Goal: Information Seeking & Learning: Check status

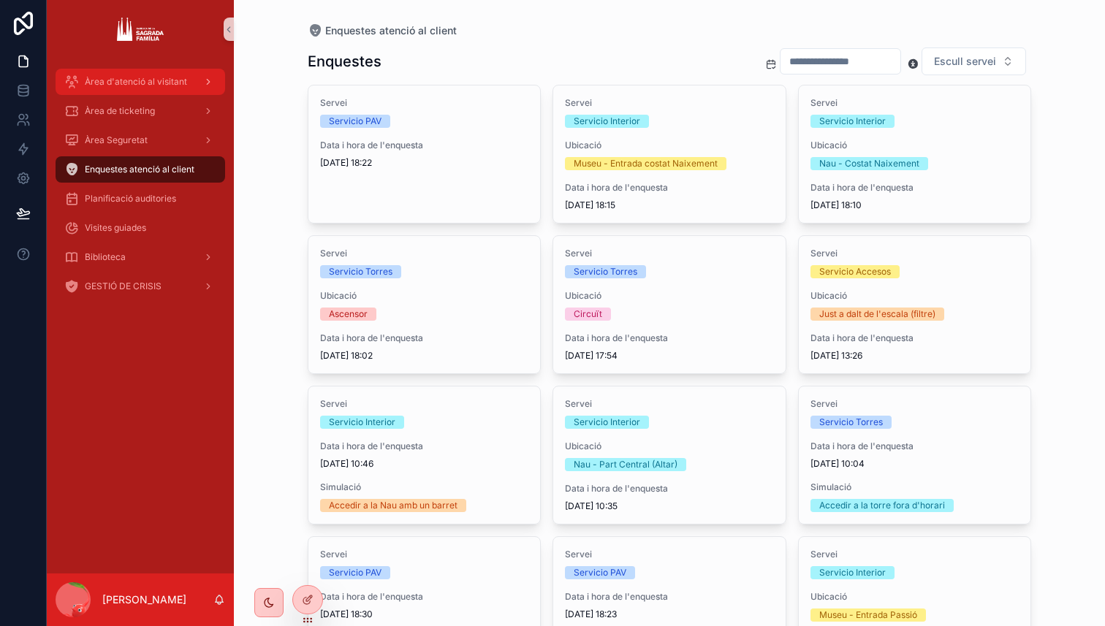
click at [144, 88] on div "Àrea d'atenció al visitant" at bounding box center [140, 81] width 152 height 23
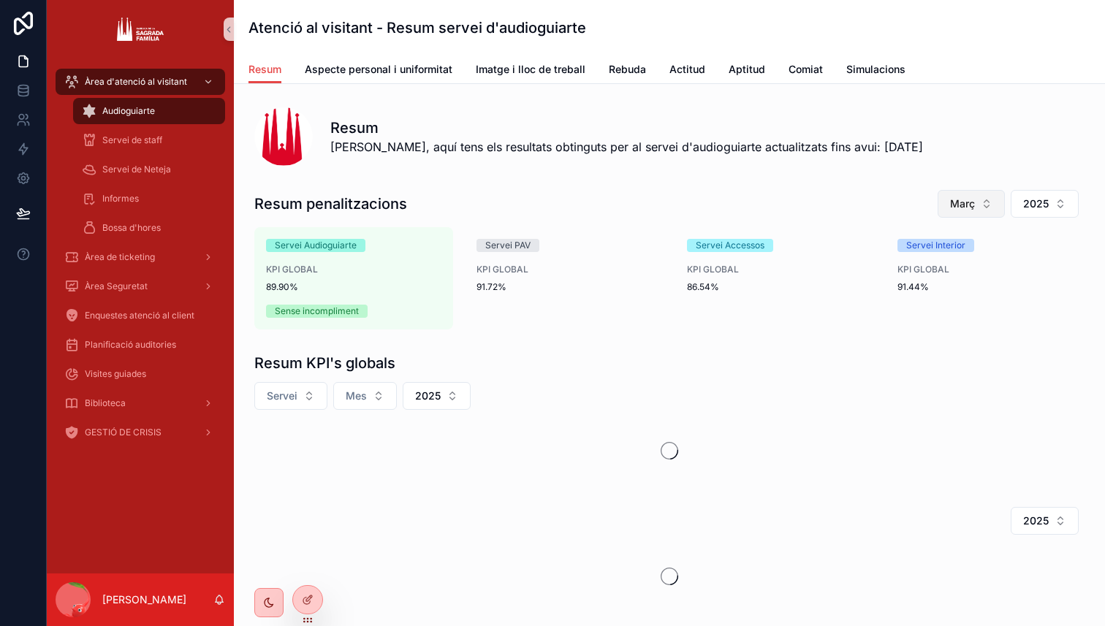
click at [973, 205] on span "Març" at bounding box center [962, 204] width 25 height 15
click at [905, 443] on div "Agost" at bounding box center [971, 449] width 175 height 23
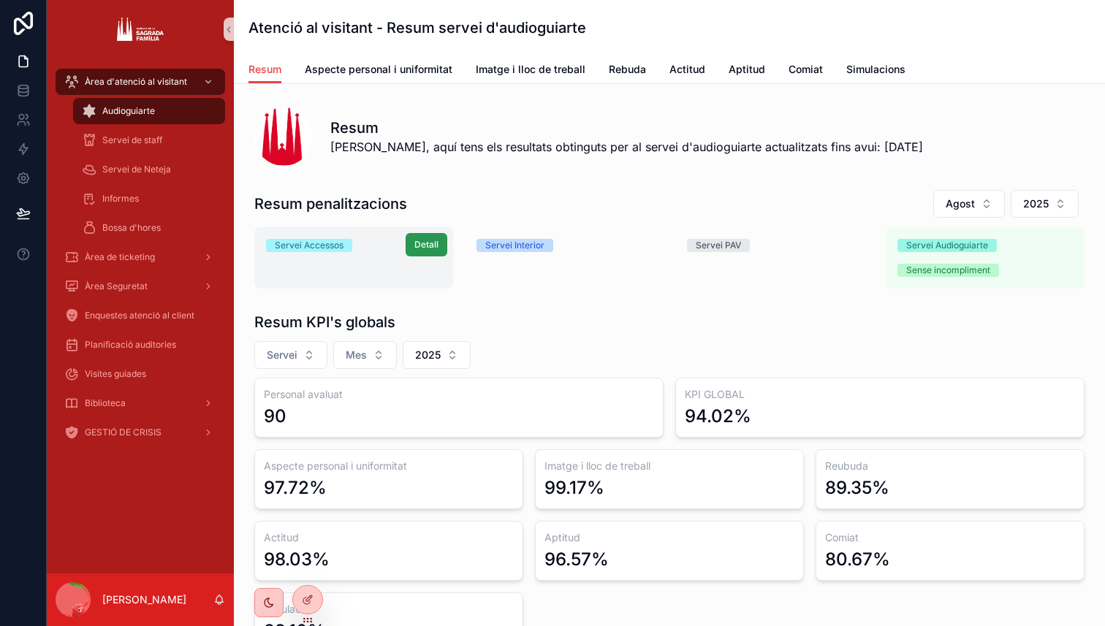
click at [416, 250] on span "Detall" at bounding box center [426, 245] width 24 height 12
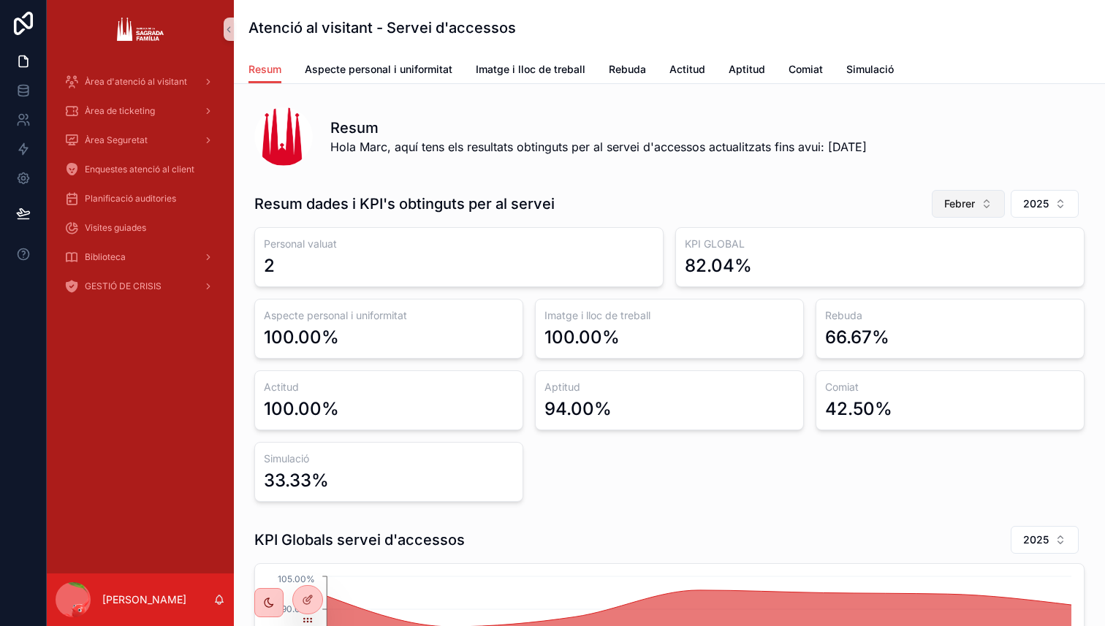
click at [956, 199] on span "Febrer" at bounding box center [959, 204] width 31 height 15
click at [904, 455] on div "Agost" at bounding box center [967, 449] width 175 height 23
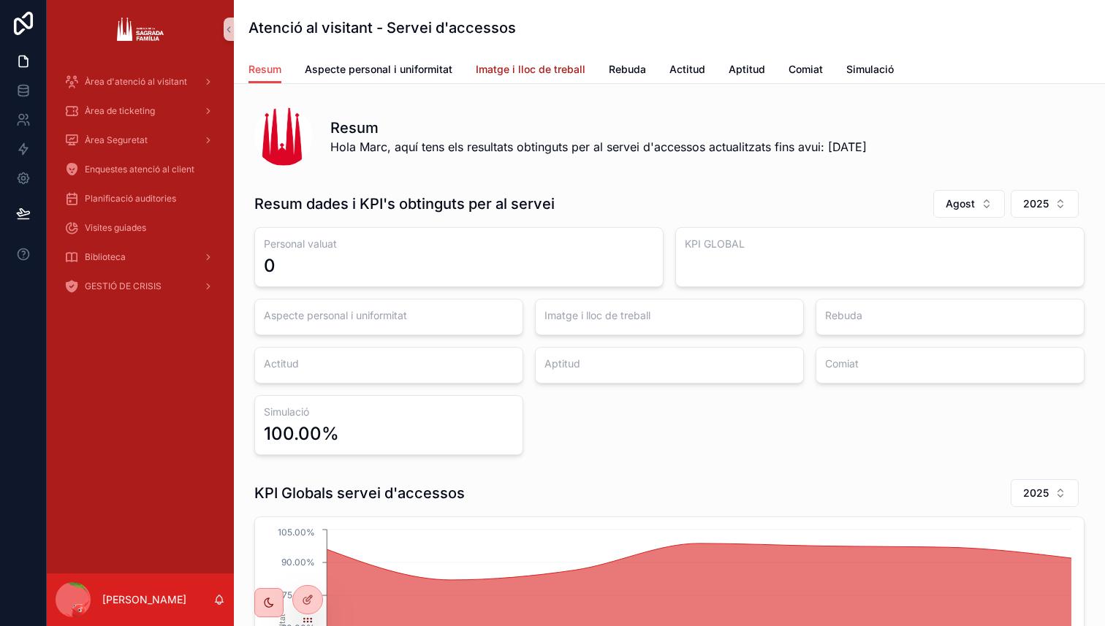
click at [507, 66] on span "Imatge i lloc de treball" at bounding box center [531, 69] width 110 height 15
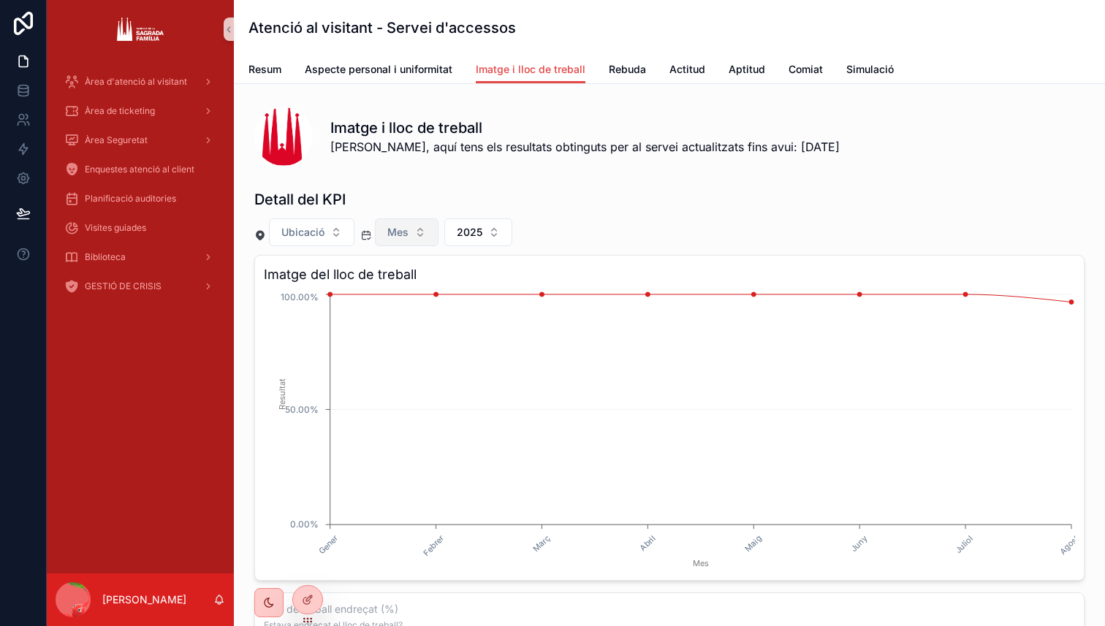
click at [421, 243] on button "Mes" at bounding box center [407, 232] width 64 height 28
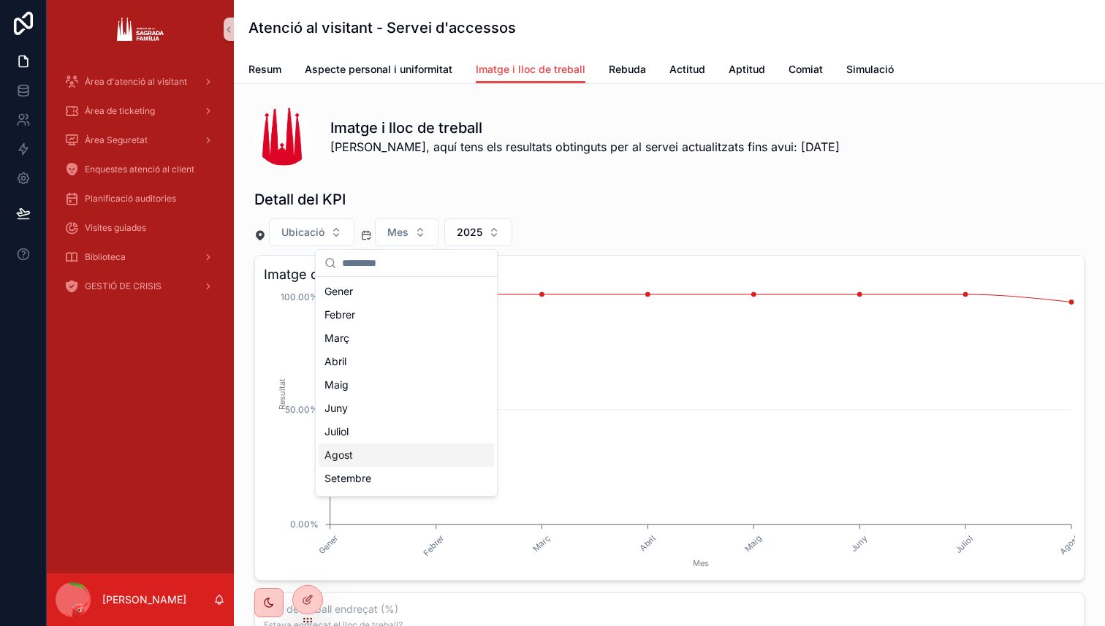
click at [339, 465] on div "Agost" at bounding box center [406, 455] width 175 height 23
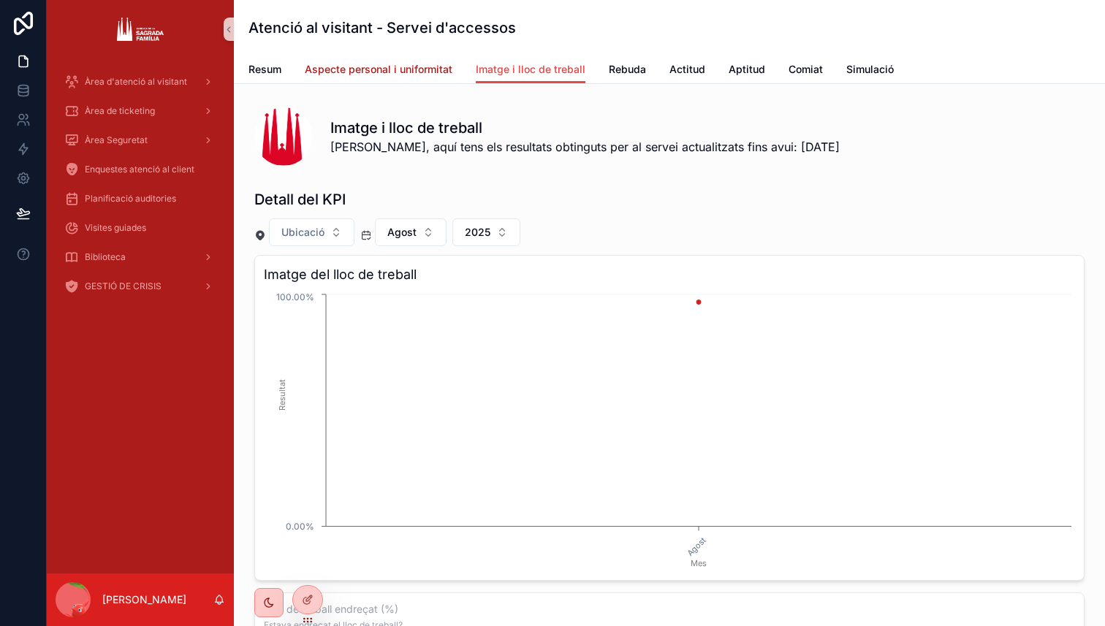
click at [362, 60] on link "Aspecte personal i uniformitat" at bounding box center [379, 70] width 148 height 29
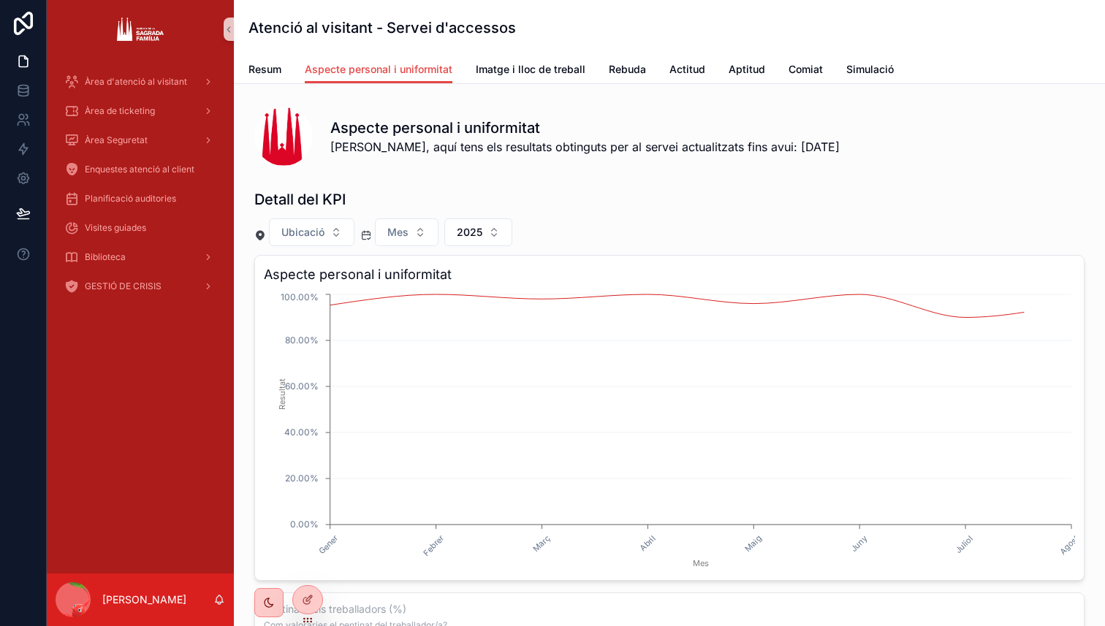
click at [400, 246] on div "Detall del KPI Ubicació Mes 2025 Aspecte personal i uniformitat Gener Febrer Ma…" at bounding box center [669, 607] width 830 height 837
click at [407, 231] on span "Mes" at bounding box center [397, 232] width 21 height 15
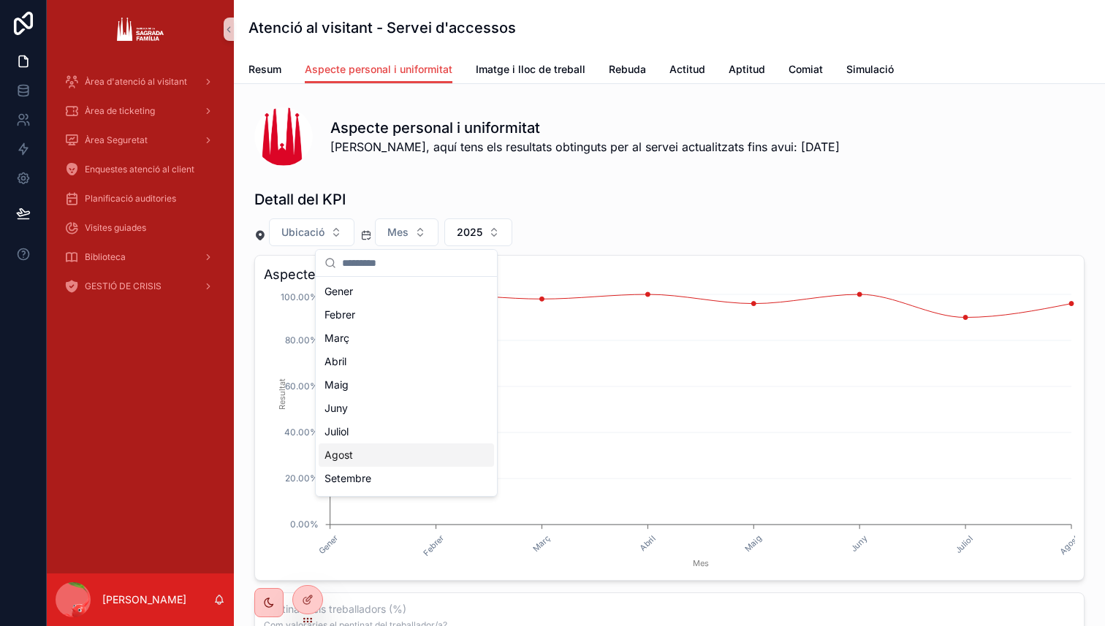
click at [352, 452] on div "Agost" at bounding box center [406, 455] width 175 height 23
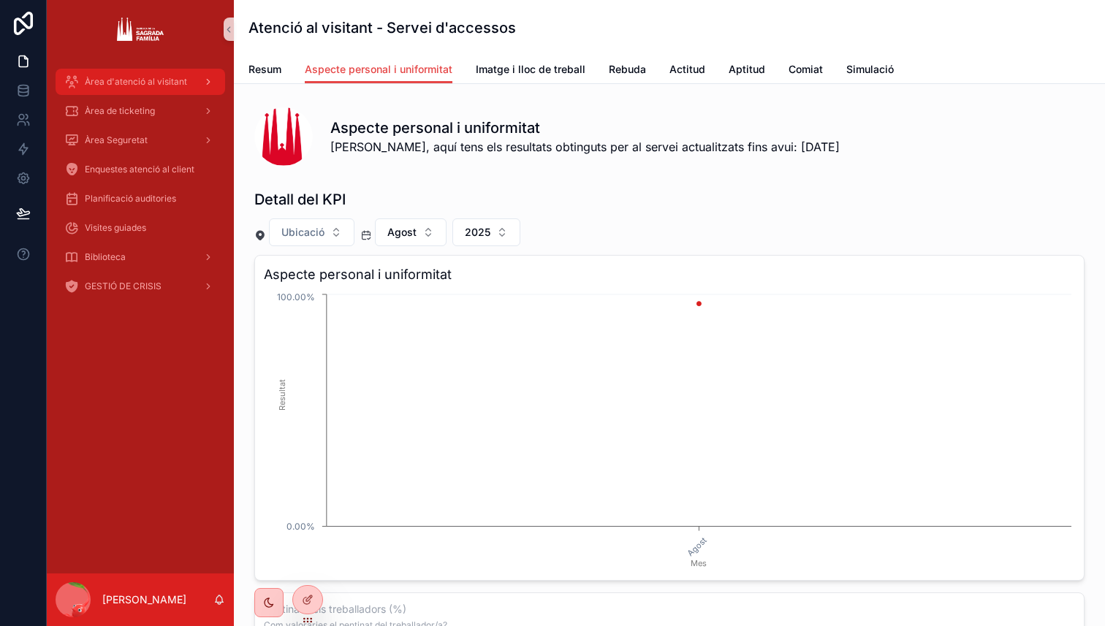
click at [148, 81] on span "Àrea d'atenció al visitant" at bounding box center [136, 82] width 102 height 12
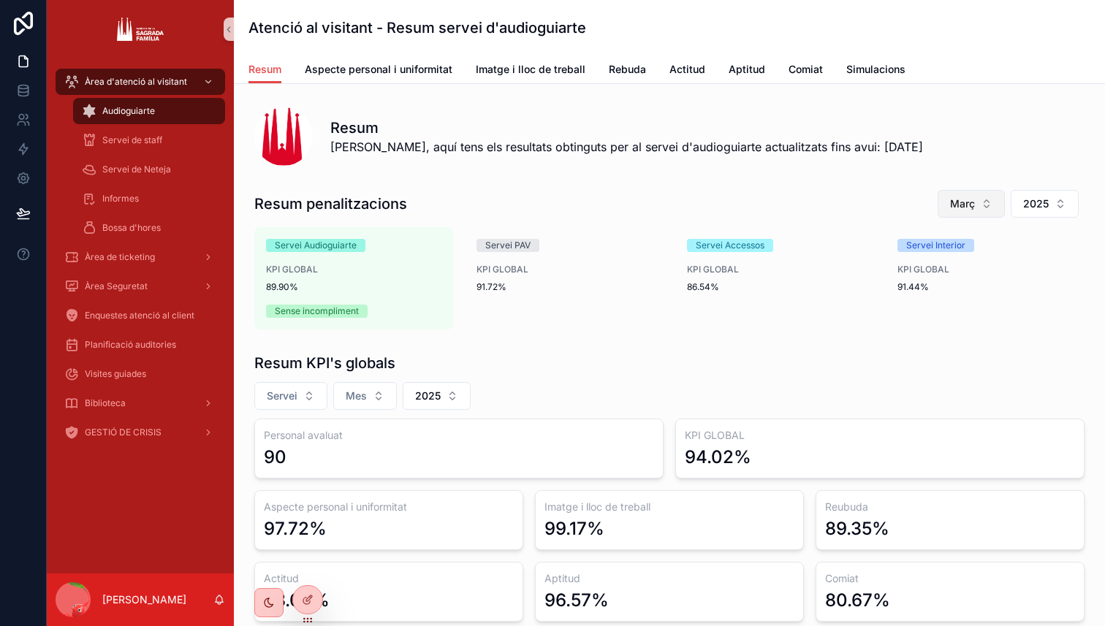
click at [990, 216] on button "Març" at bounding box center [970, 204] width 67 height 28
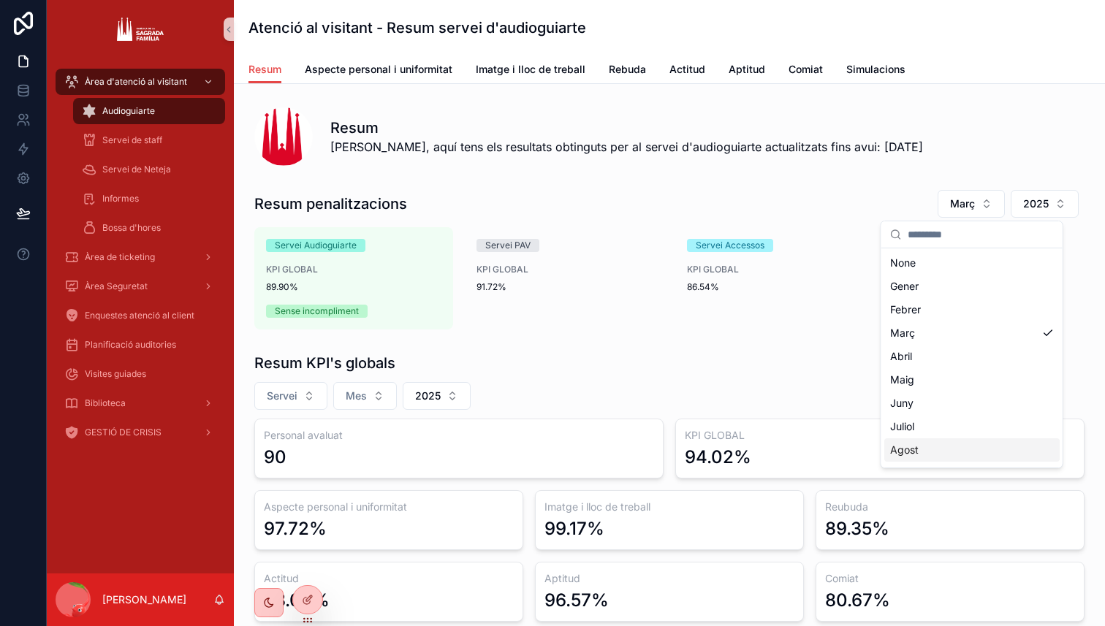
click at [916, 446] on div "Agost" at bounding box center [971, 449] width 175 height 23
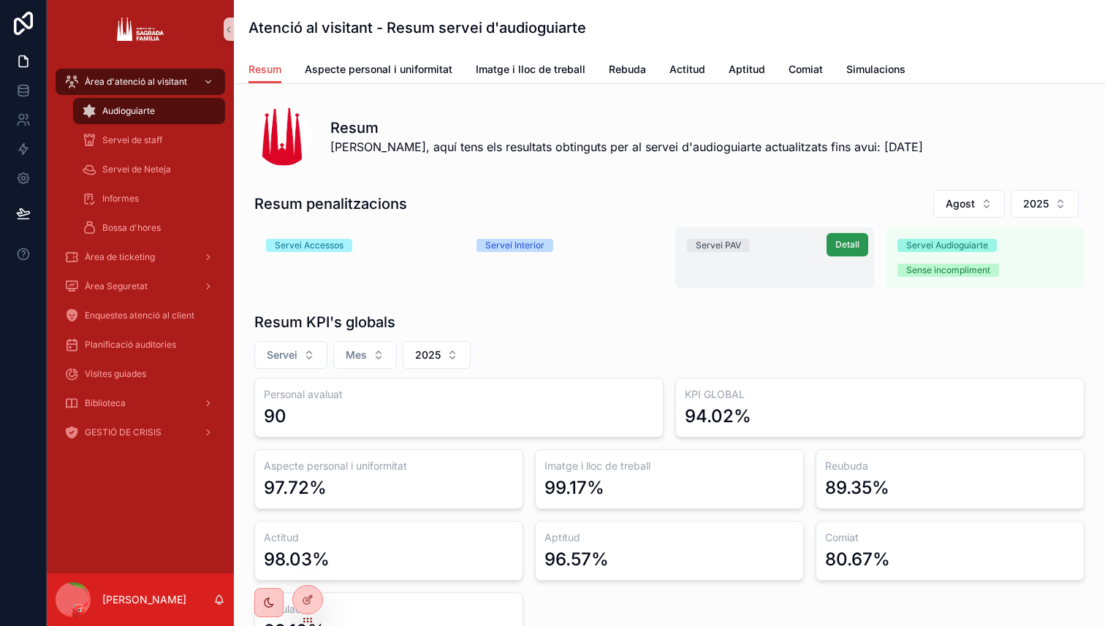
click at [842, 245] on span "Detall" at bounding box center [847, 245] width 24 height 12
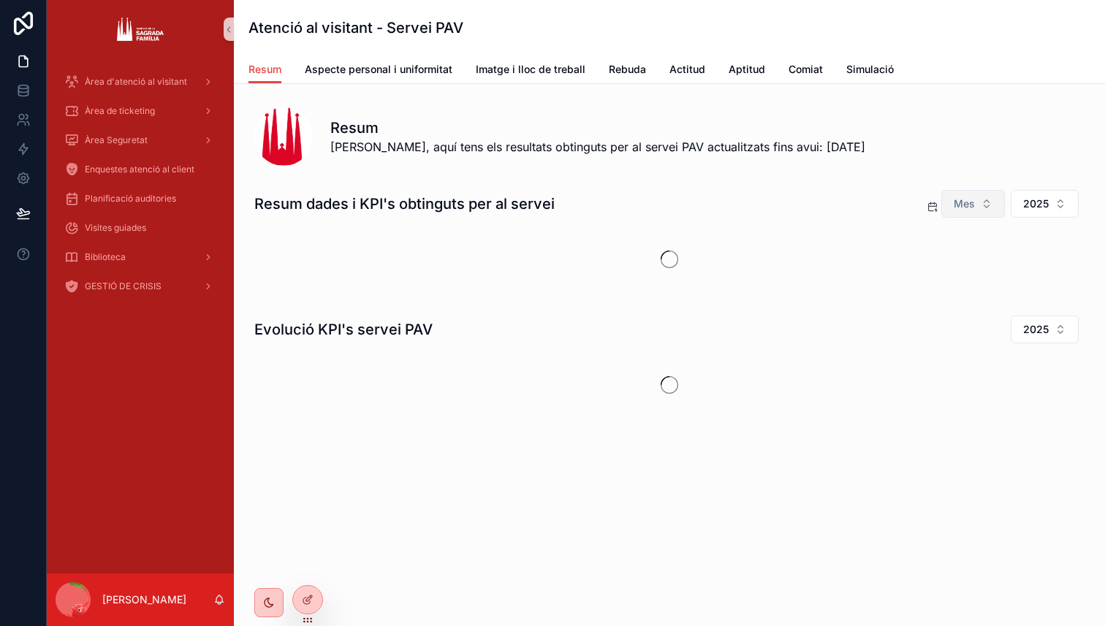
click at [975, 211] on button "Mes" at bounding box center [973, 204] width 64 height 28
click at [913, 425] on div "Agost" at bounding box center [973, 426] width 175 height 23
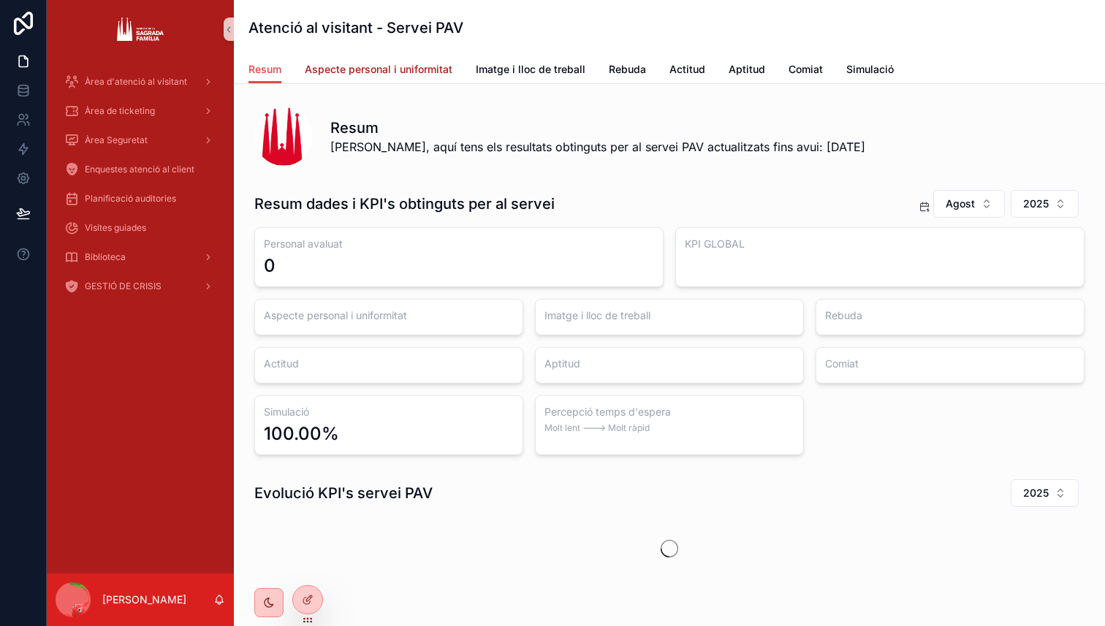
click at [351, 69] on span "Aspecte personal i uniformitat" at bounding box center [379, 69] width 148 height 15
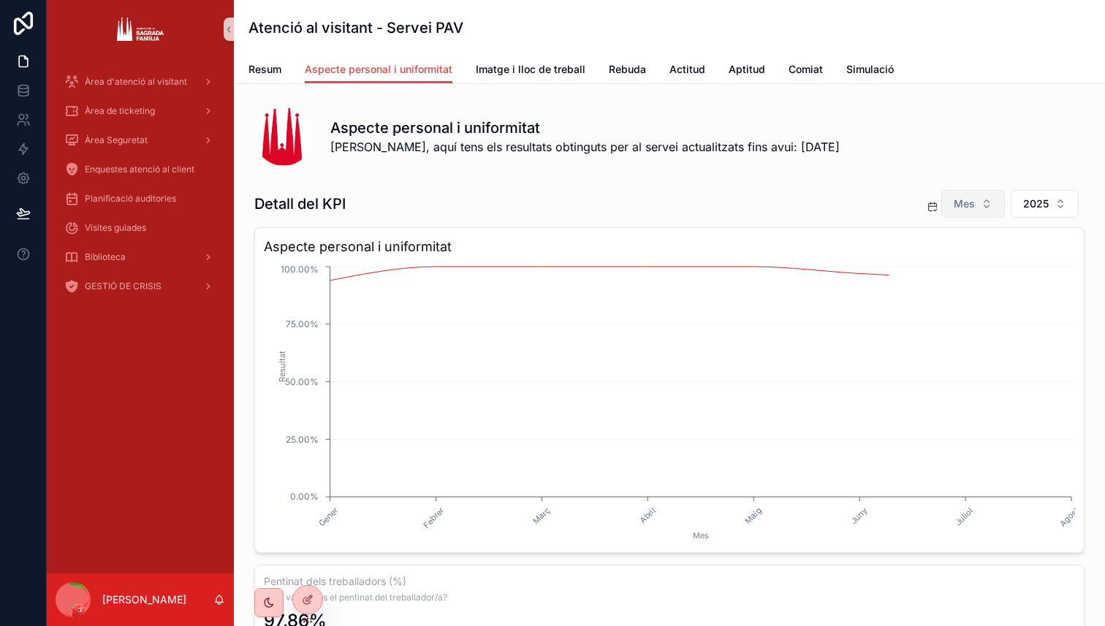
click at [953, 191] on button "Mes" at bounding box center [973, 204] width 64 height 28
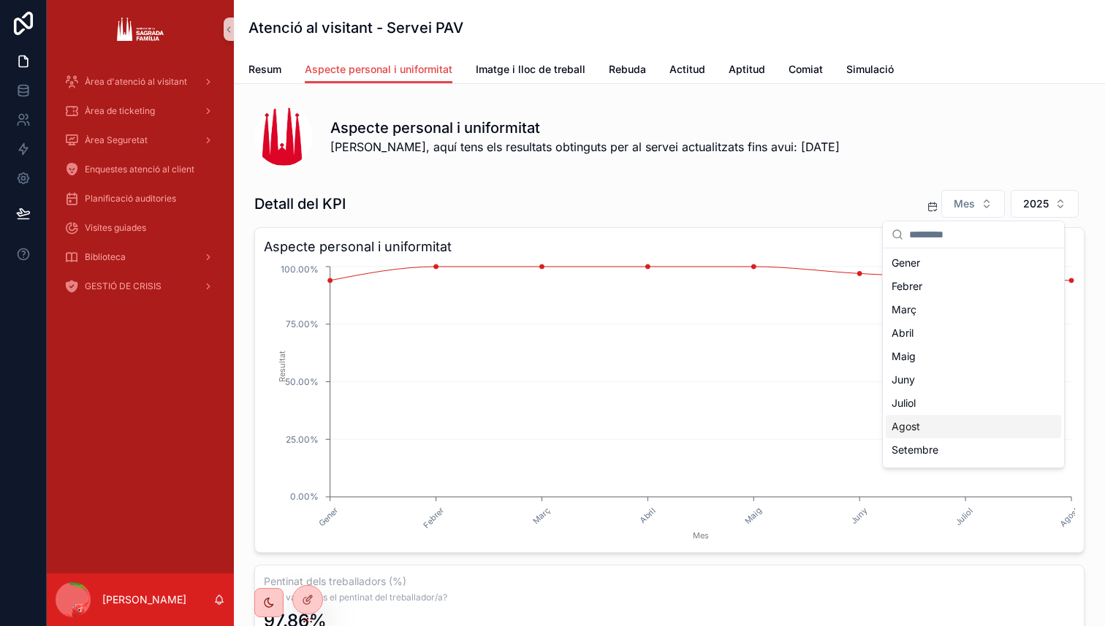
click at [910, 437] on div "Agost" at bounding box center [973, 426] width 175 height 23
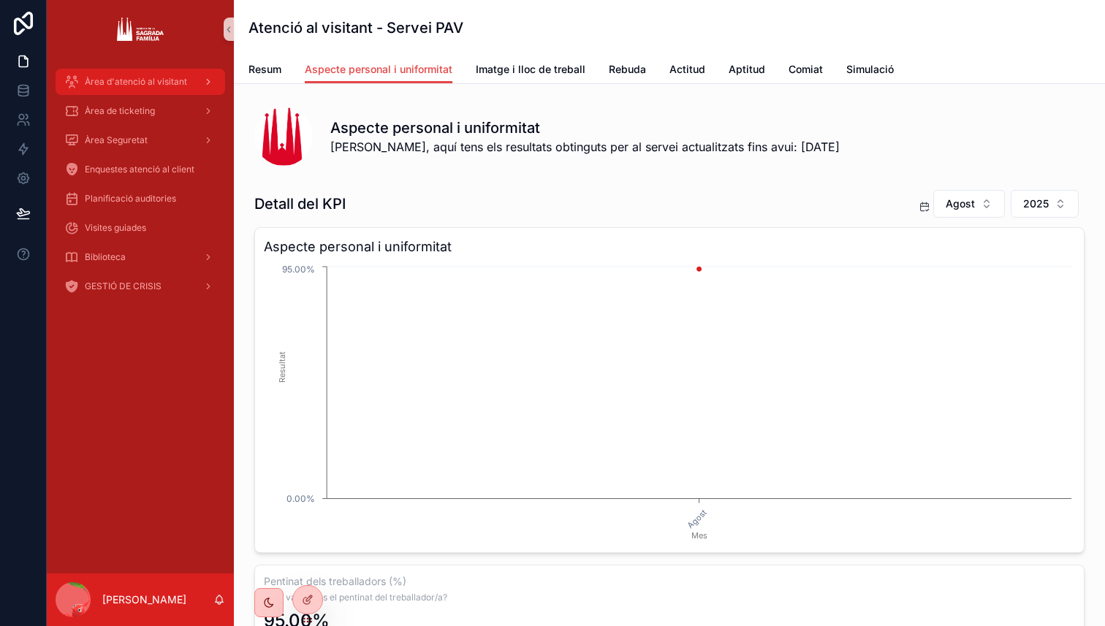
click at [148, 90] on div "Àrea d'atenció al visitant" at bounding box center [140, 81] width 152 height 23
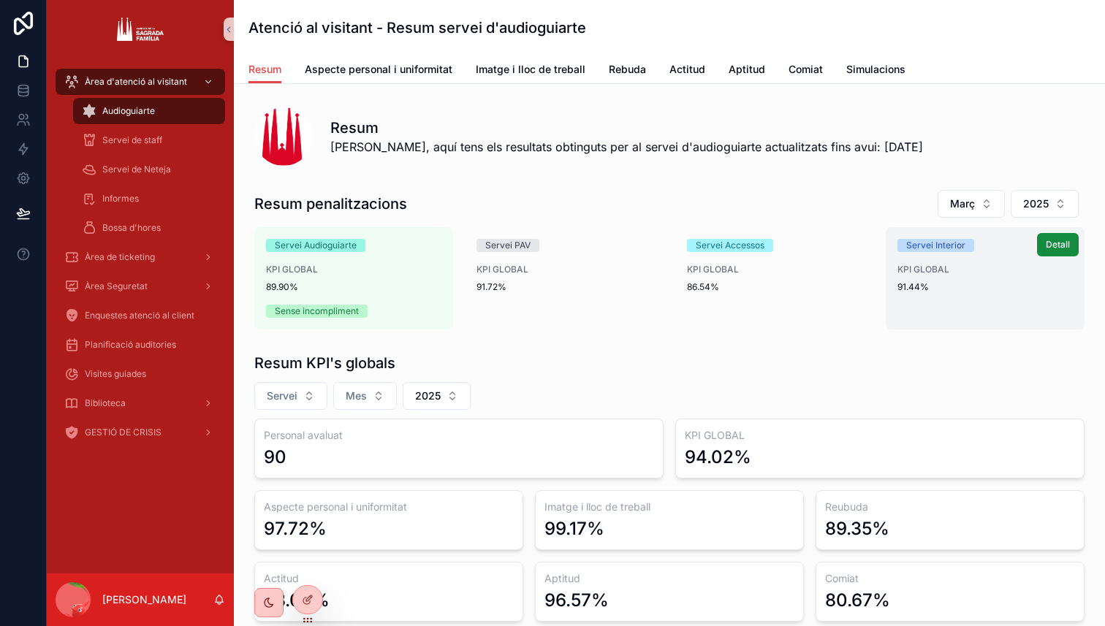
click at [967, 230] on div "Servei Interior KPI GLOBAL 91.44%" at bounding box center [985, 271] width 199 height 89
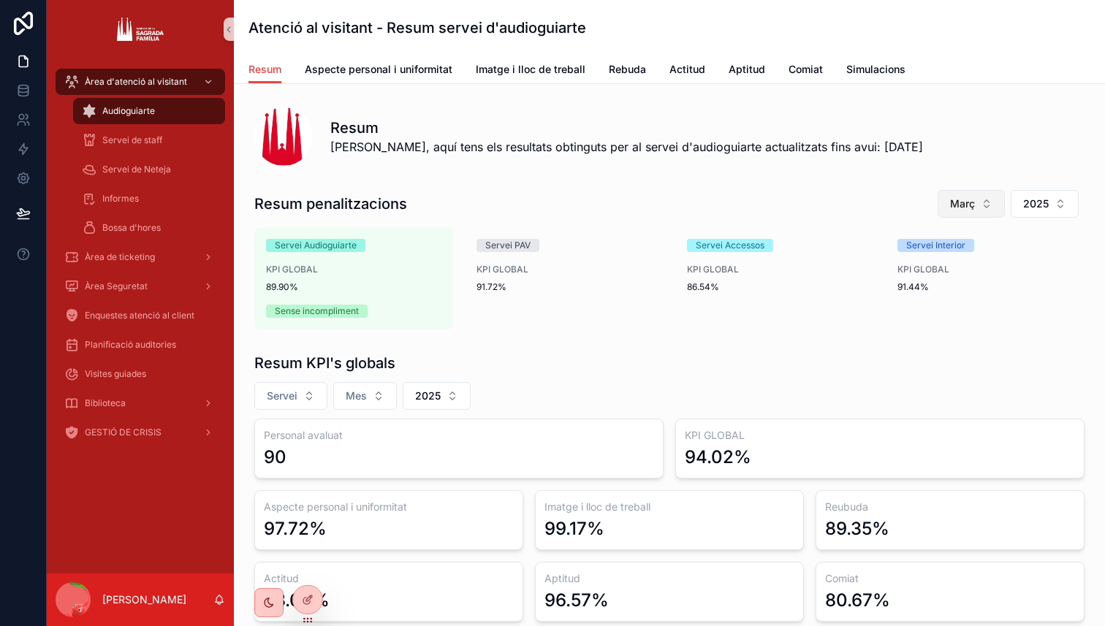
click at [980, 210] on button "Març" at bounding box center [970, 204] width 67 height 28
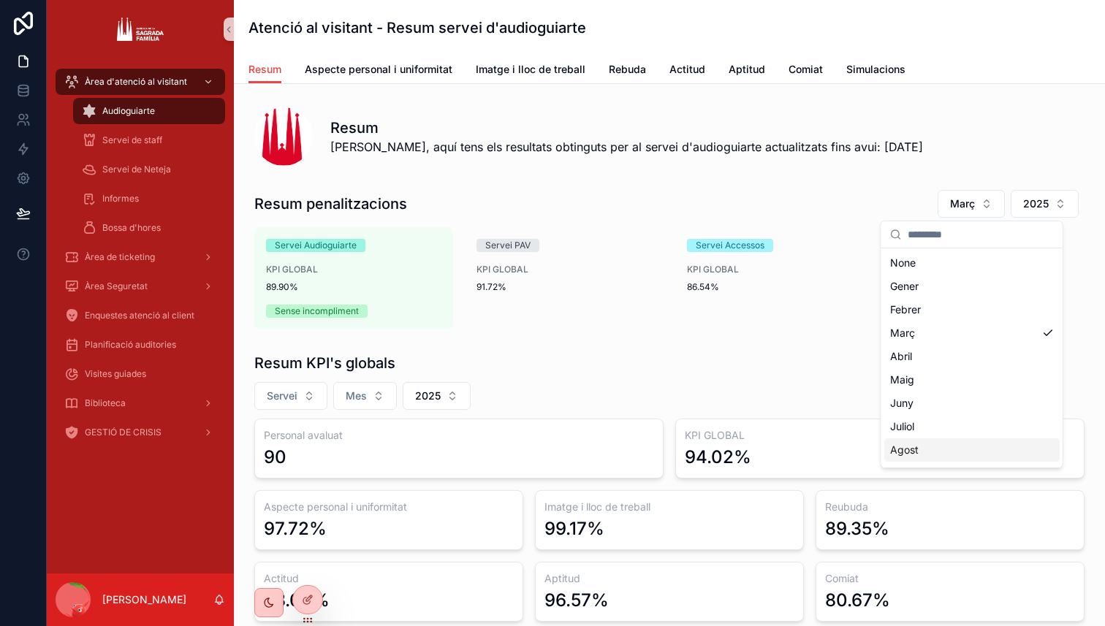
click at [895, 445] on div "Agost" at bounding box center [971, 449] width 175 height 23
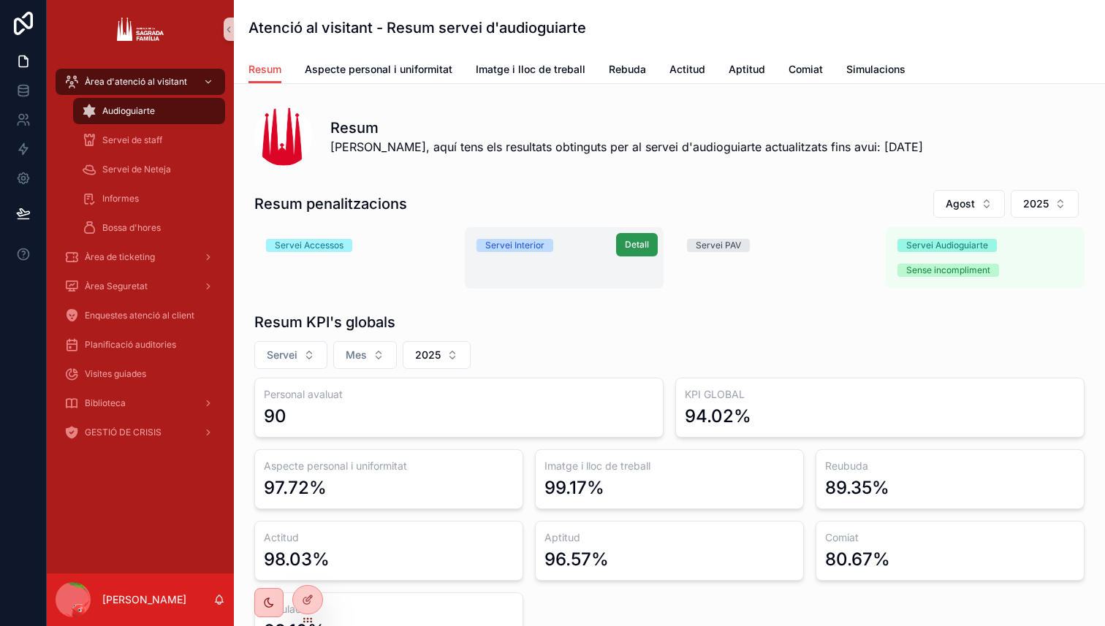
click at [620, 251] on button "Detall" at bounding box center [637, 244] width 42 height 23
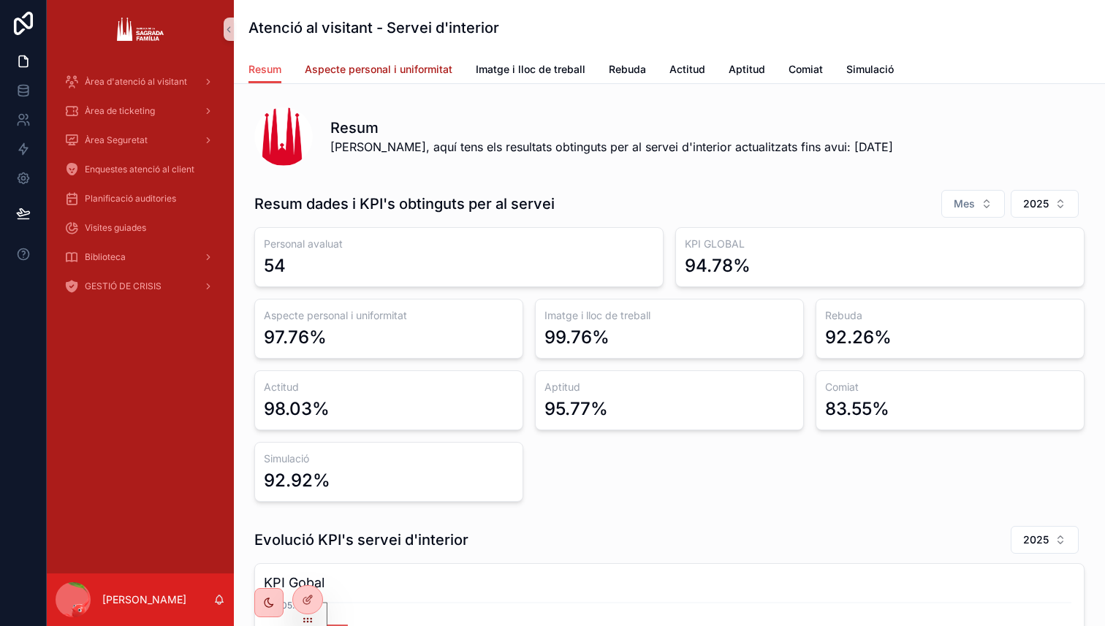
click at [348, 78] on link "Aspecte personal i uniformitat" at bounding box center [379, 70] width 148 height 29
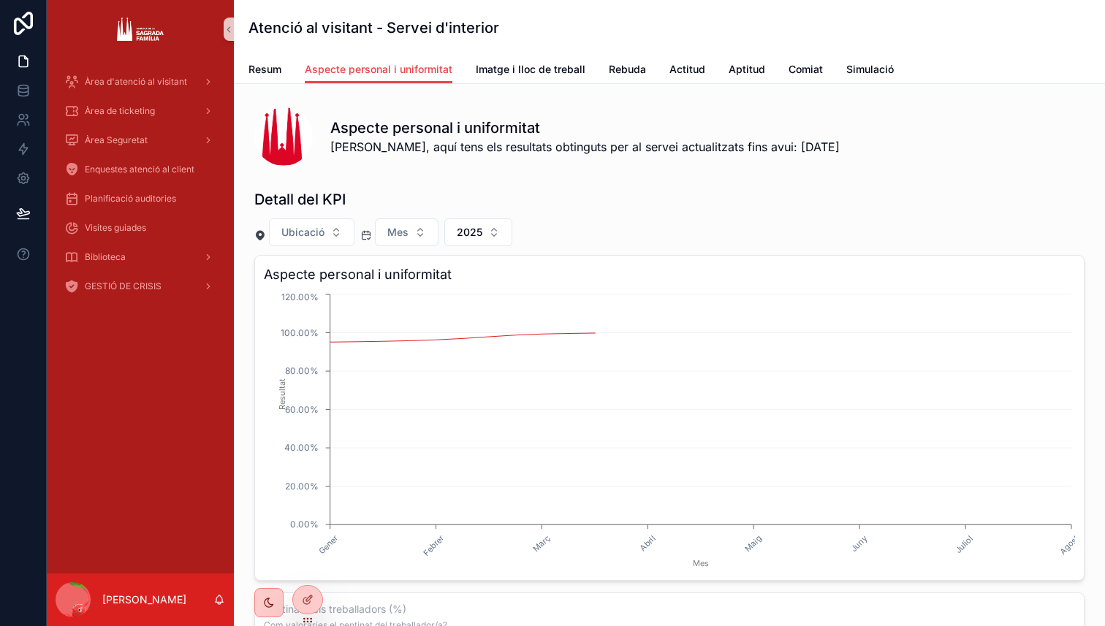
click at [289, 75] on div "Resum Aspecte personal i uniformitat Imatge i lloc de treball Rebuda Actitud Ap…" at bounding box center [669, 70] width 842 height 28
click at [259, 80] on link "Resum" at bounding box center [264, 70] width 33 height 29
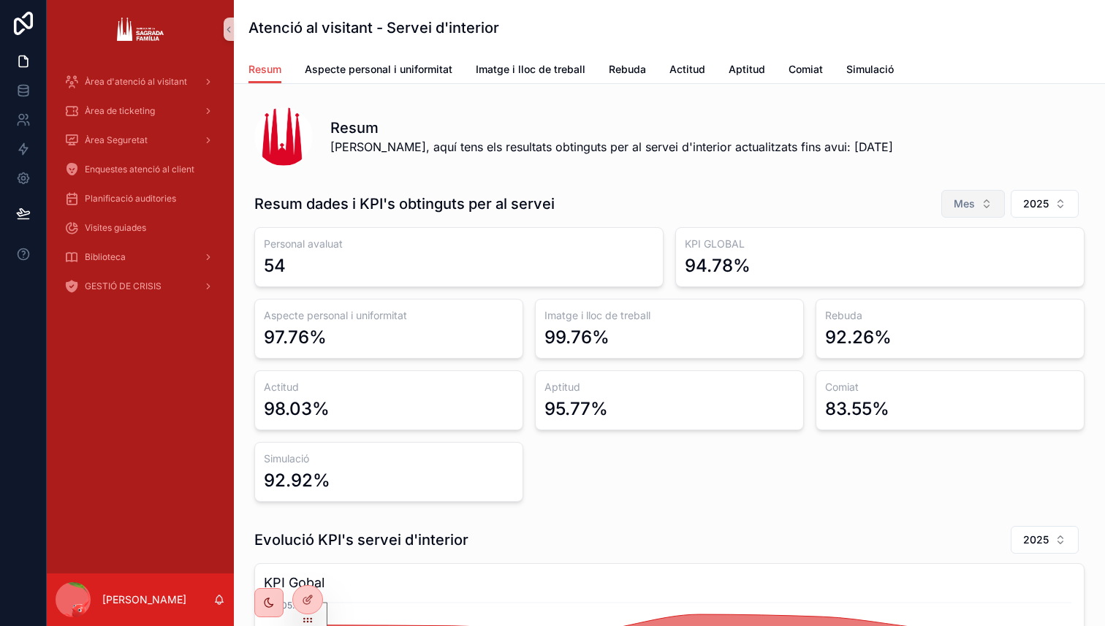
click at [997, 200] on button "Mes" at bounding box center [973, 204] width 64 height 28
click at [910, 425] on div "Agost" at bounding box center [973, 426] width 175 height 23
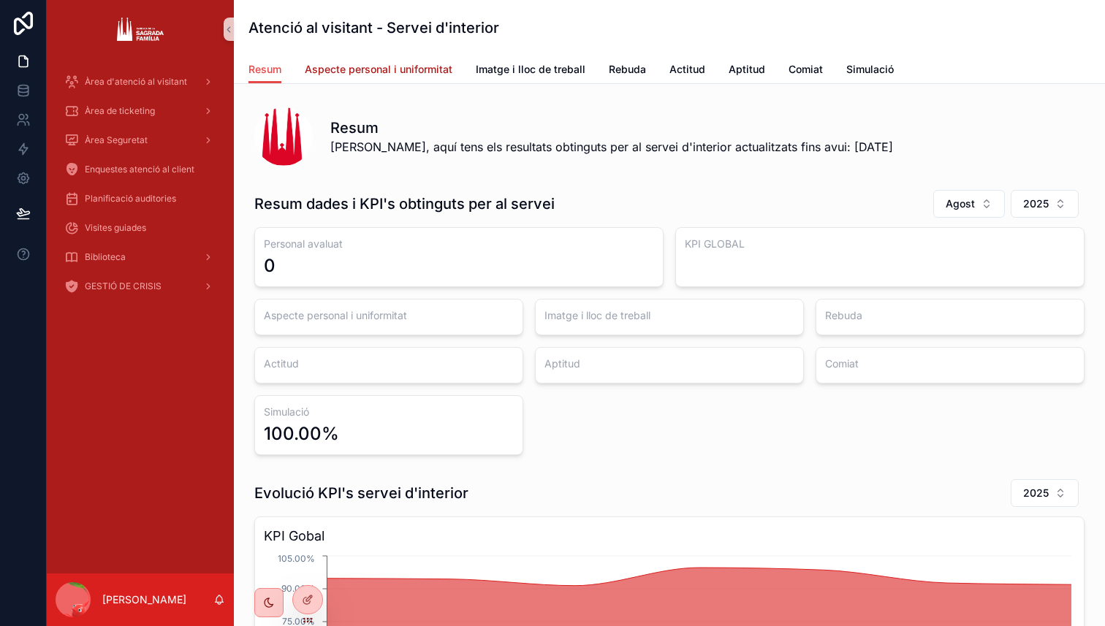
click at [376, 73] on span "Aspecte personal i uniformitat" at bounding box center [379, 69] width 148 height 15
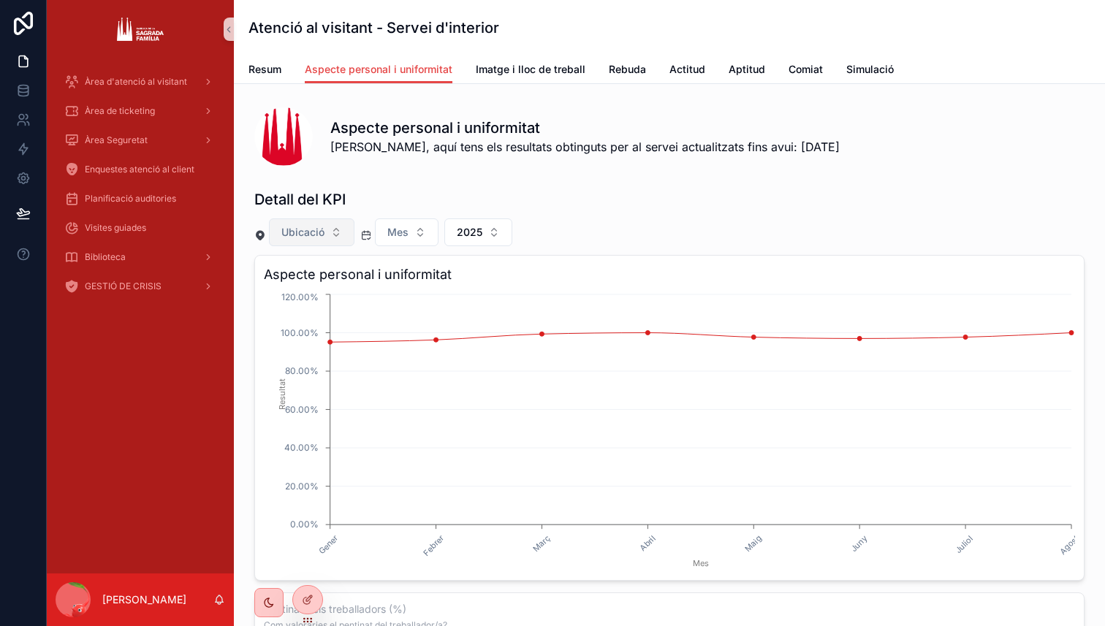
click at [337, 236] on button "Ubicació" at bounding box center [311, 232] width 85 height 28
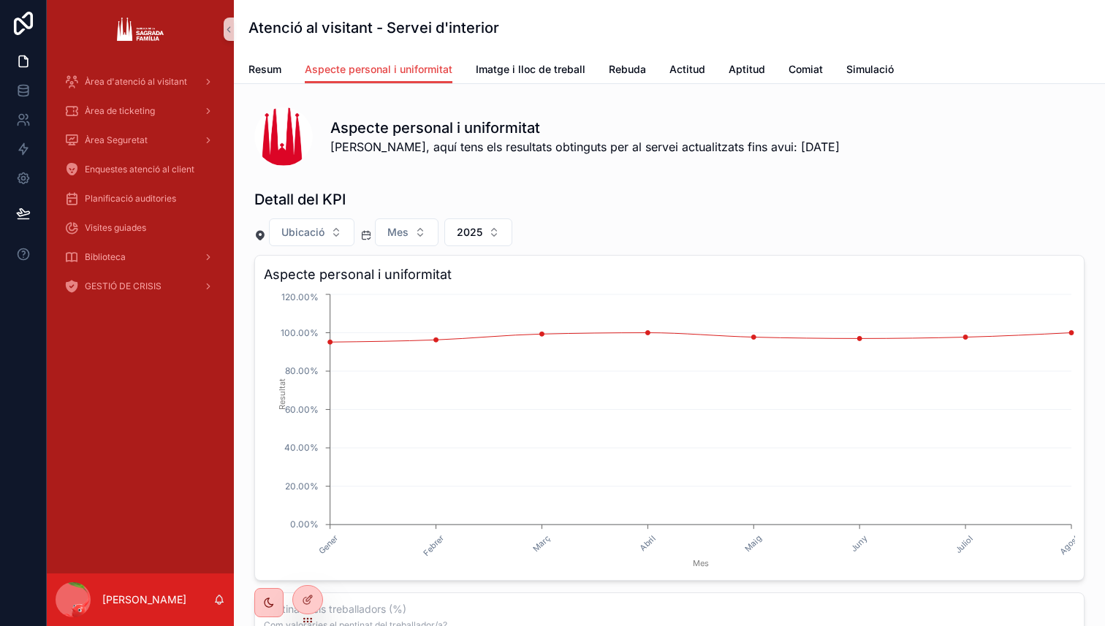
click at [419, 217] on div "Detall del KPI Ubicació Mes 2025 Aspecte personal i uniformitat Gener Febrer Ma…" at bounding box center [669, 607] width 830 height 837
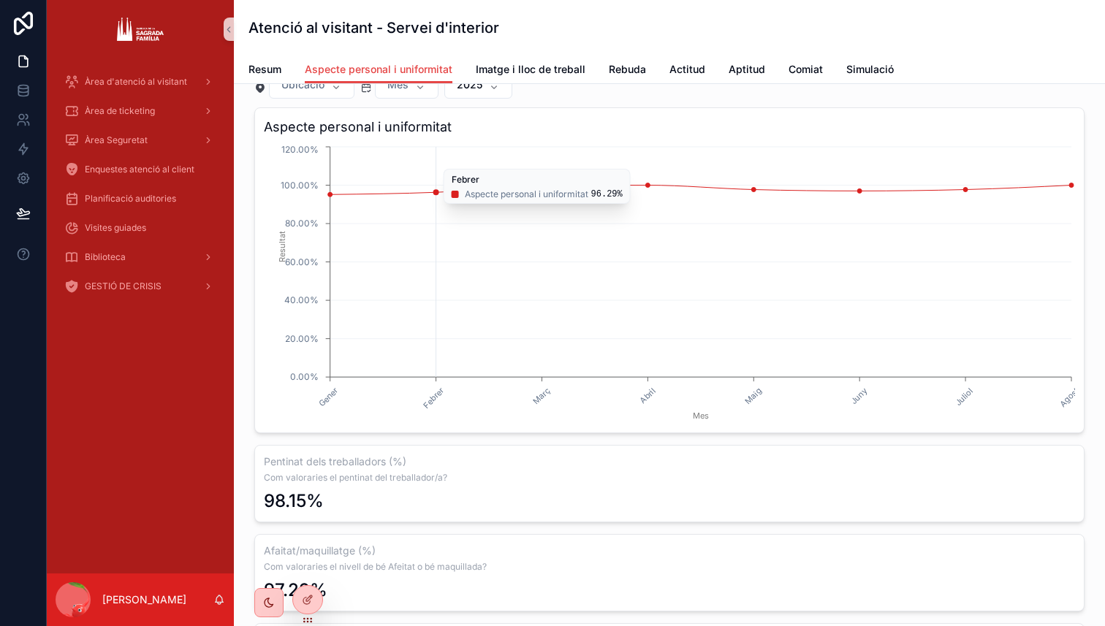
scroll to position [109, 0]
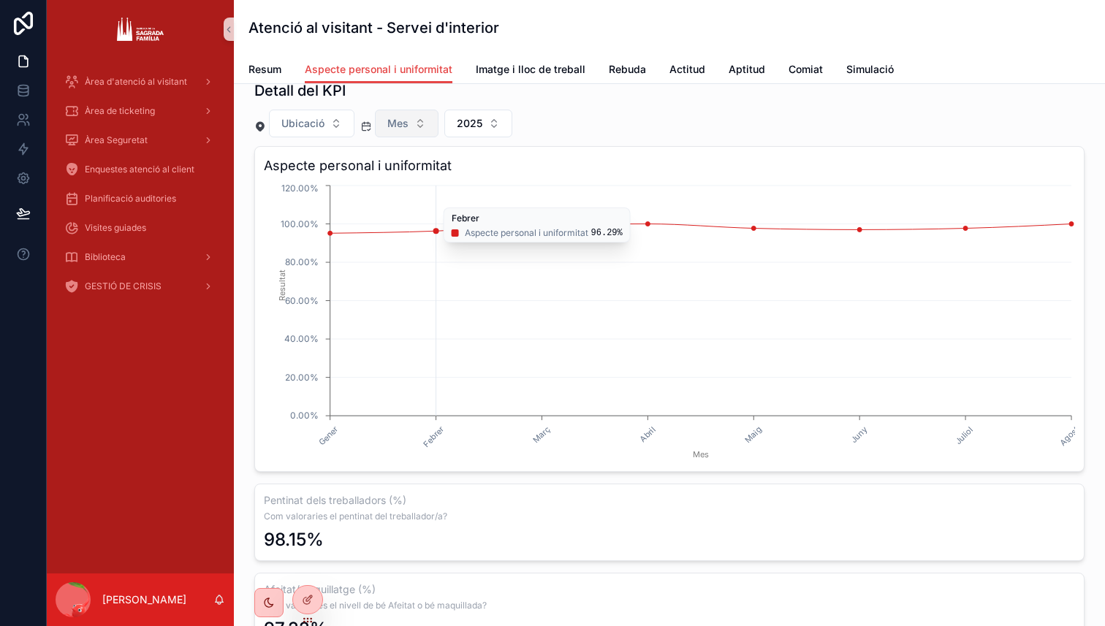
click at [414, 127] on button "Mes" at bounding box center [407, 124] width 64 height 28
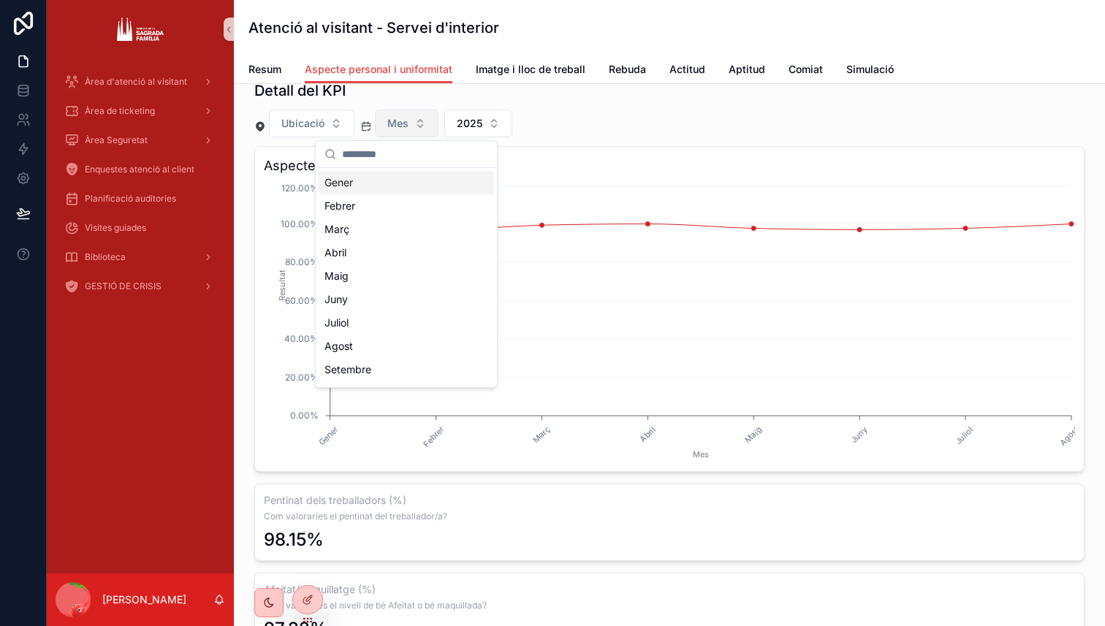
click at [414, 127] on button "Mes" at bounding box center [407, 124] width 64 height 28
click at [400, 134] on button "Mes" at bounding box center [407, 124] width 64 height 28
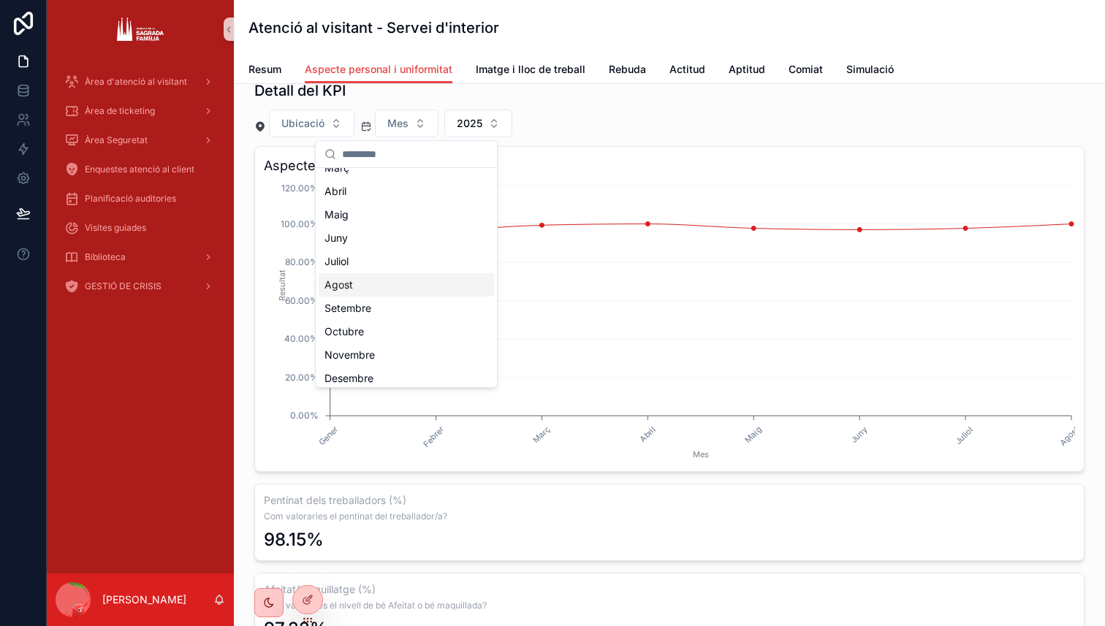
click at [361, 285] on div "Agost" at bounding box center [406, 284] width 175 height 23
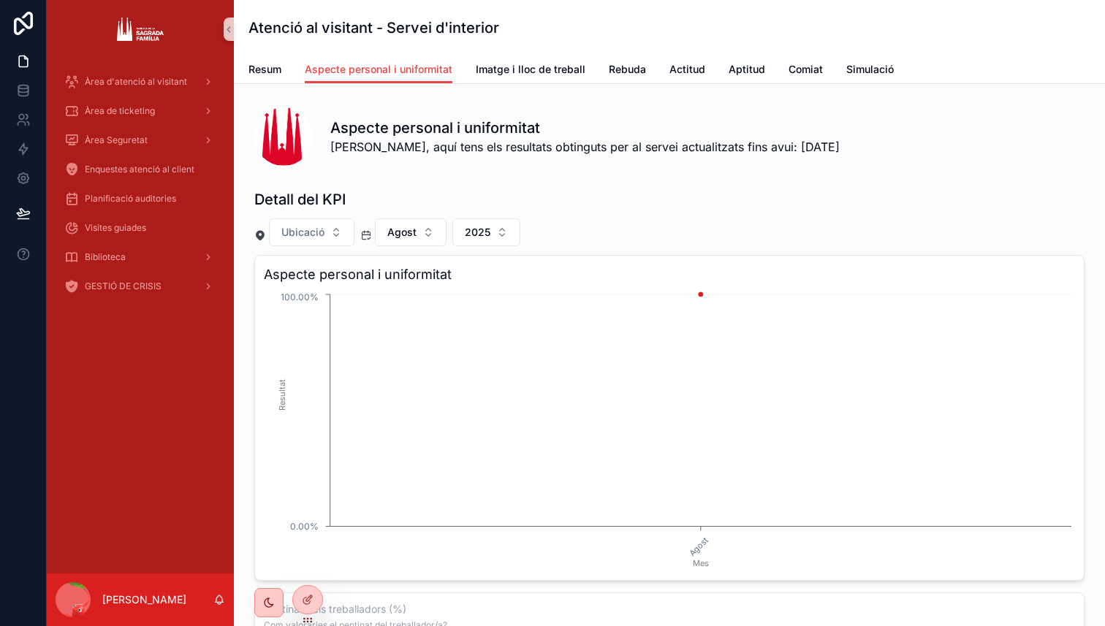
click at [895, 68] on div "Resum Aspecte personal i uniformitat Imatge i lloc de treball Rebuda Actitud Ap…" at bounding box center [669, 70] width 842 height 28
